Goal: Information Seeking & Learning: Learn about a topic

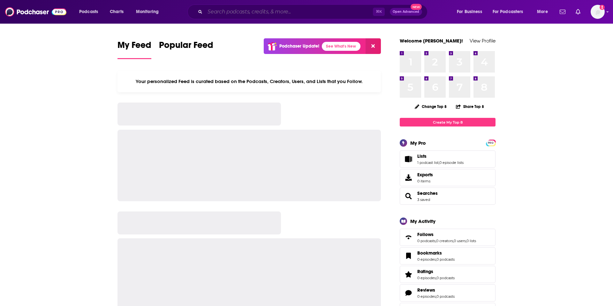
click at [296, 15] on input "Search podcasts, credits, & more..." at bounding box center [289, 12] width 168 height 10
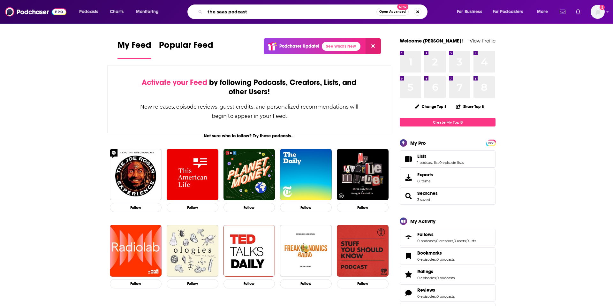
type input "the saas podcast"
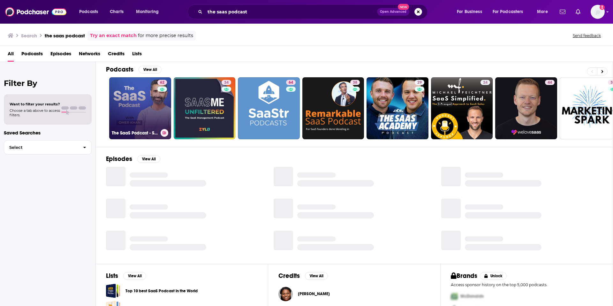
scroll to position [6, 0]
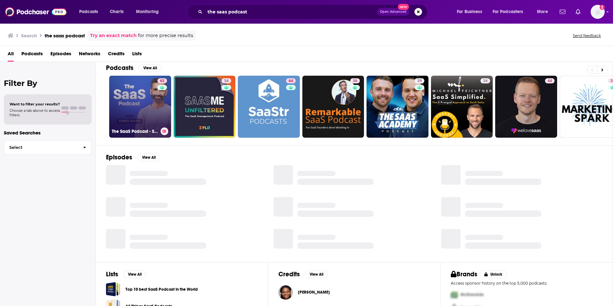
click at [125, 123] on link "62 The SaaS Podcast - SaaS, Startups, Growth Hacking & Entrepreneurship" at bounding box center [140, 107] width 62 height 62
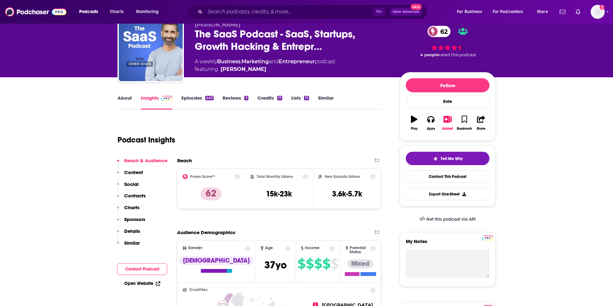
scroll to position [28, 0]
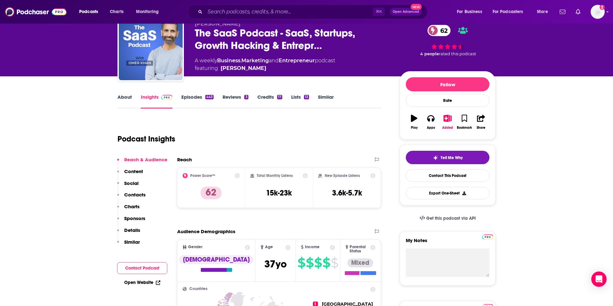
click at [200, 98] on link "Episodes 443" at bounding box center [197, 101] width 32 height 15
